Goal: Information Seeking & Learning: Understand process/instructions

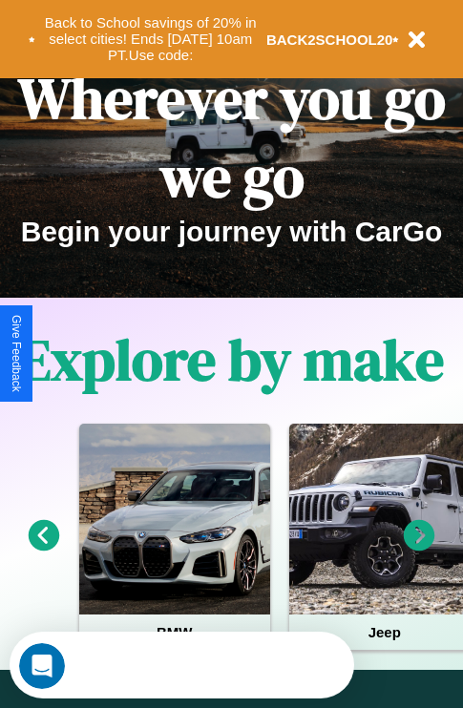
scroll to position [294, 0]
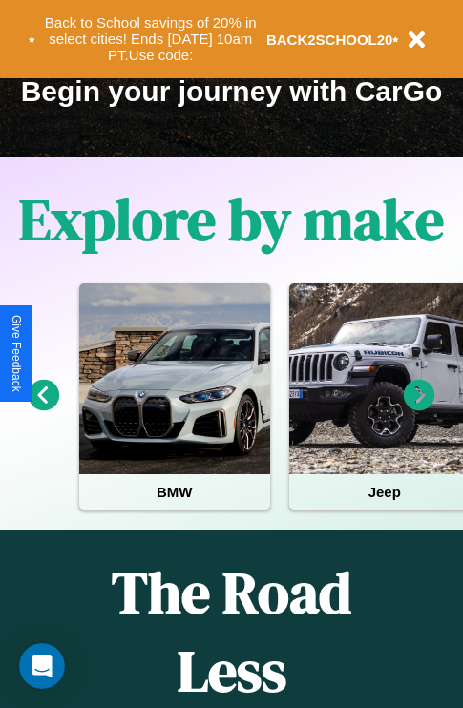
click at [419, 409] on icon at bounding box center [419, 395] width 31 height 31
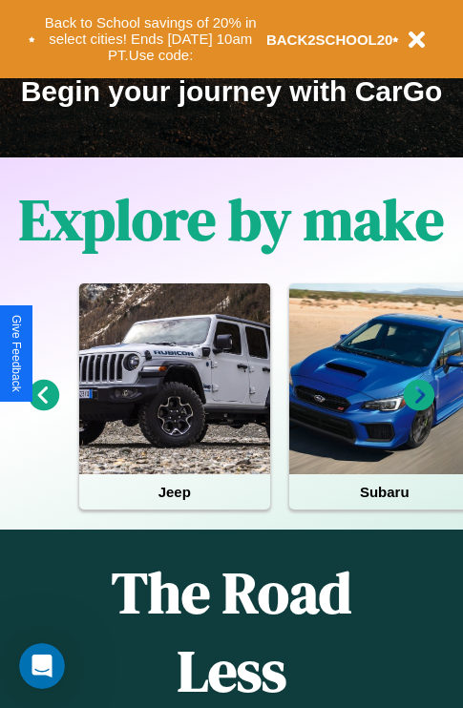
click at [43, 409] on icon at bounding box center [44, 395] width 31 height 31
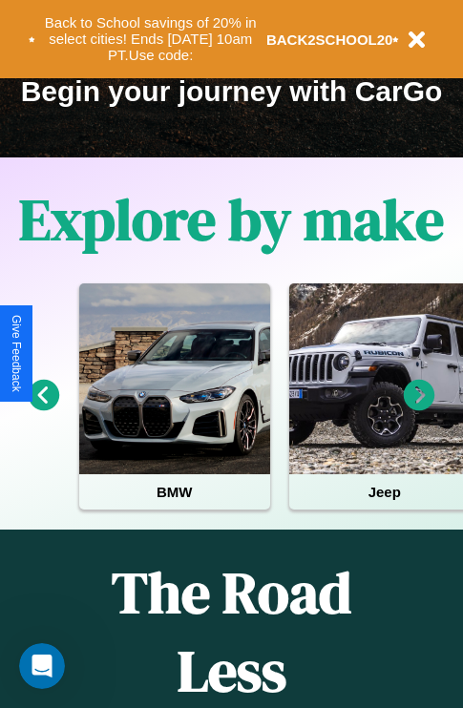
click at [419, 409] on icon at bounding box center [419, 395] width 31 height 31
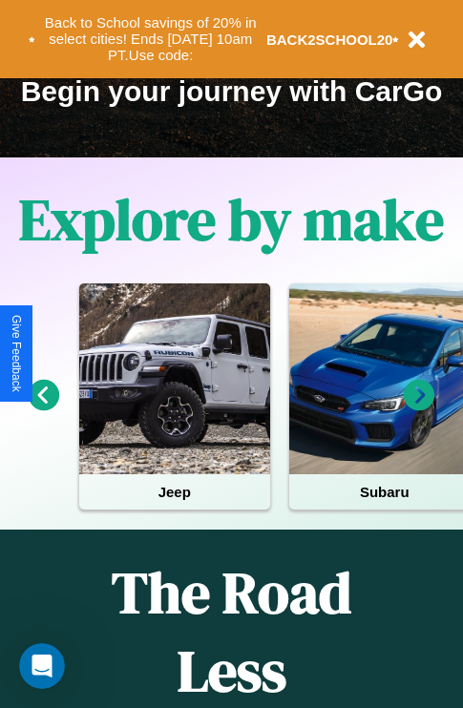
click at [43, 409] on icon at bounding box center [44, 395] width 31 height 31
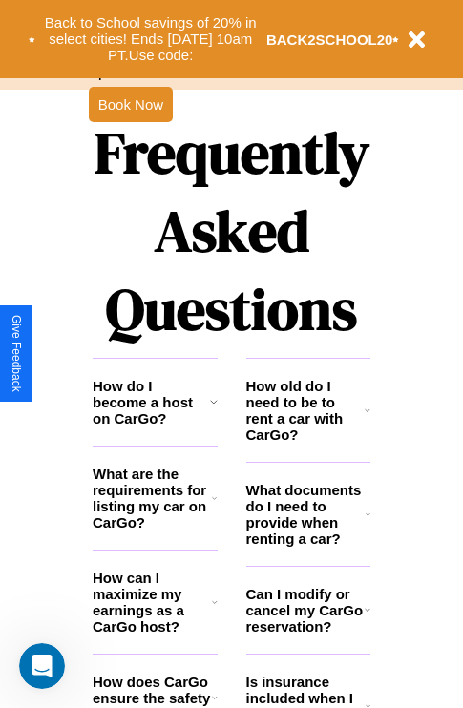
scroll to position [2313, 0]
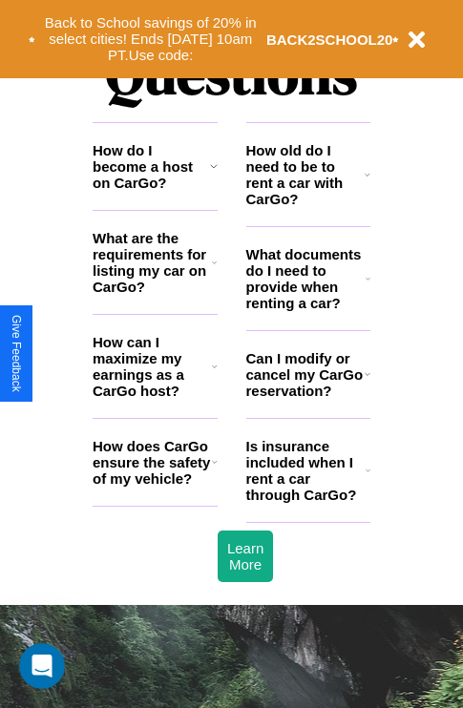
click at [214, 374] on icon at bounding box center [215, 366] width 6 height 15
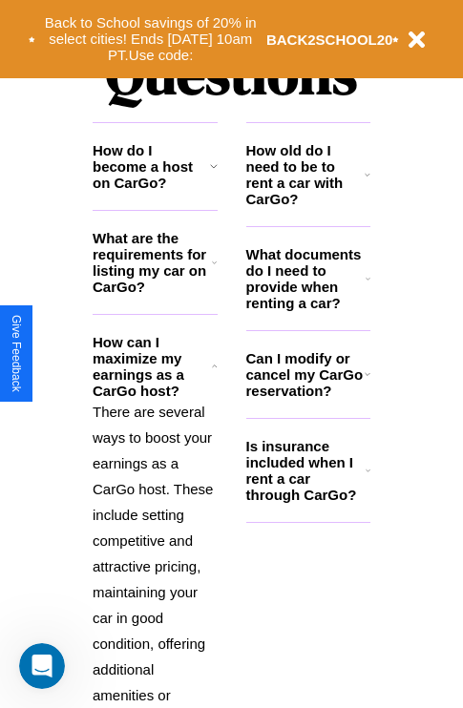
click at [307, 205] on h3 "How old do I need to be to rent a car with CarGo?" at bounding box center [305, 174] width 119 height 65
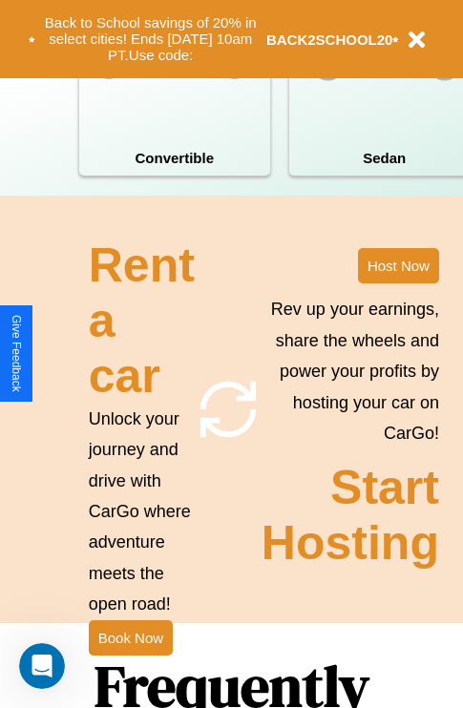
scroll to position [1487, 0]
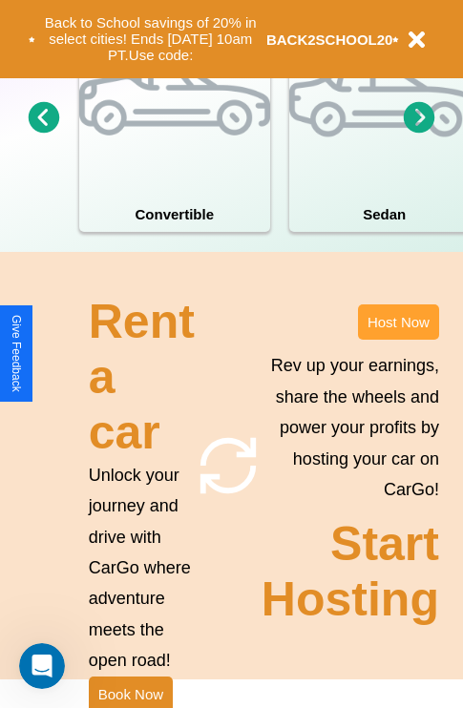
click at [398, 340] on button "Host Now" at bounding box center [398, 321] width 81 height 35
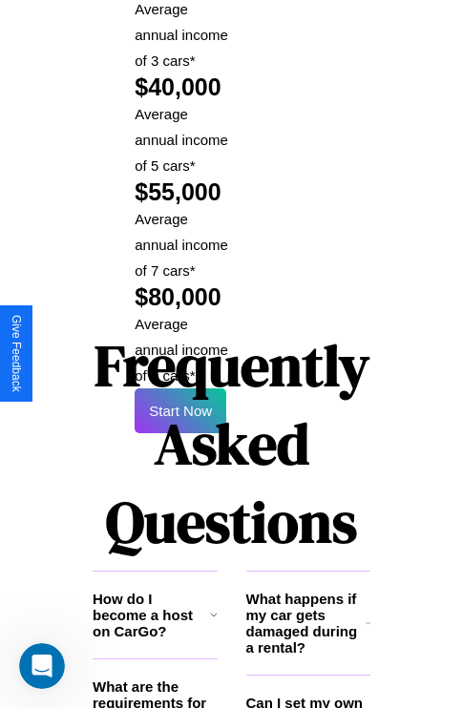
scroll to position [3107, 0]
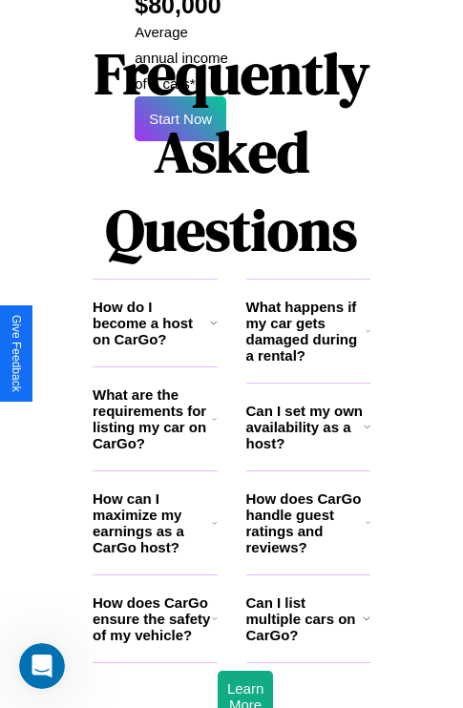
click at [367, 324] on icon at bounding box center [368, 331] width 5 height 15
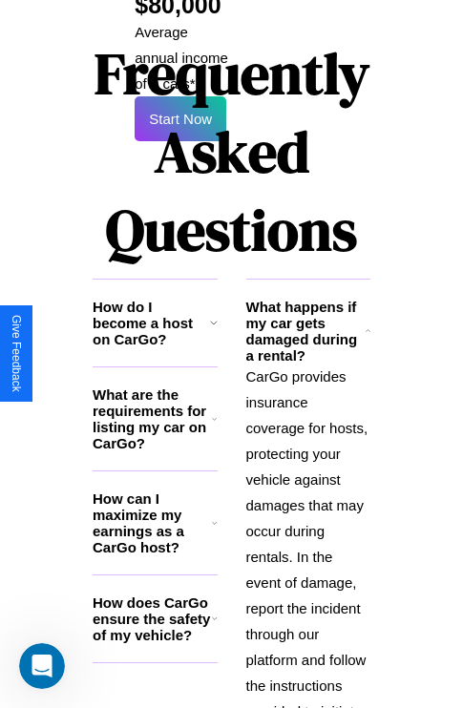
click at [155, 387] on h3 "What are the requirements for listing my car on CarGo?" at bounding box center [152, 419] width 119 height 65
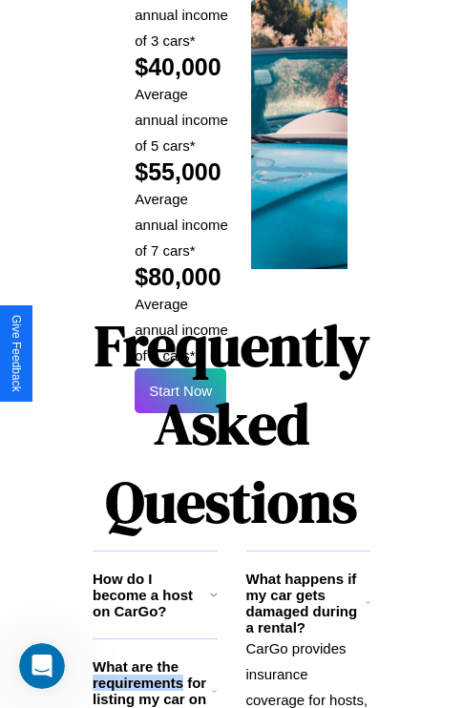
scroll to position [2809, 0]
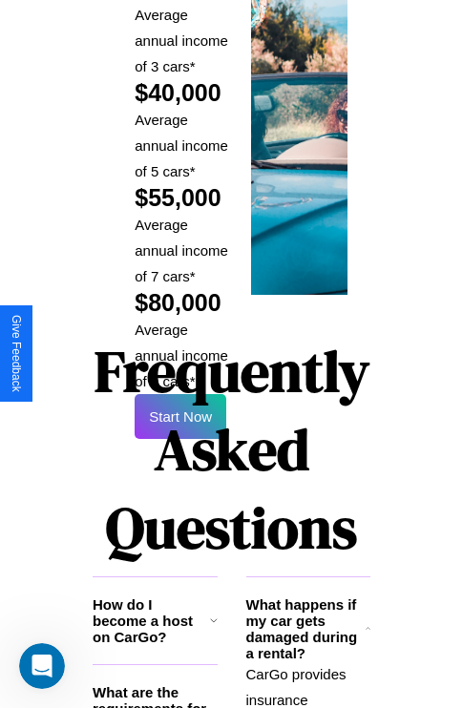
click at [180, 353] on h1 "Frequently Asked Questions" at bounding box center [232, 450] width 278 height 254
